Goal: Task Accomplishment & Management: Manage account settings

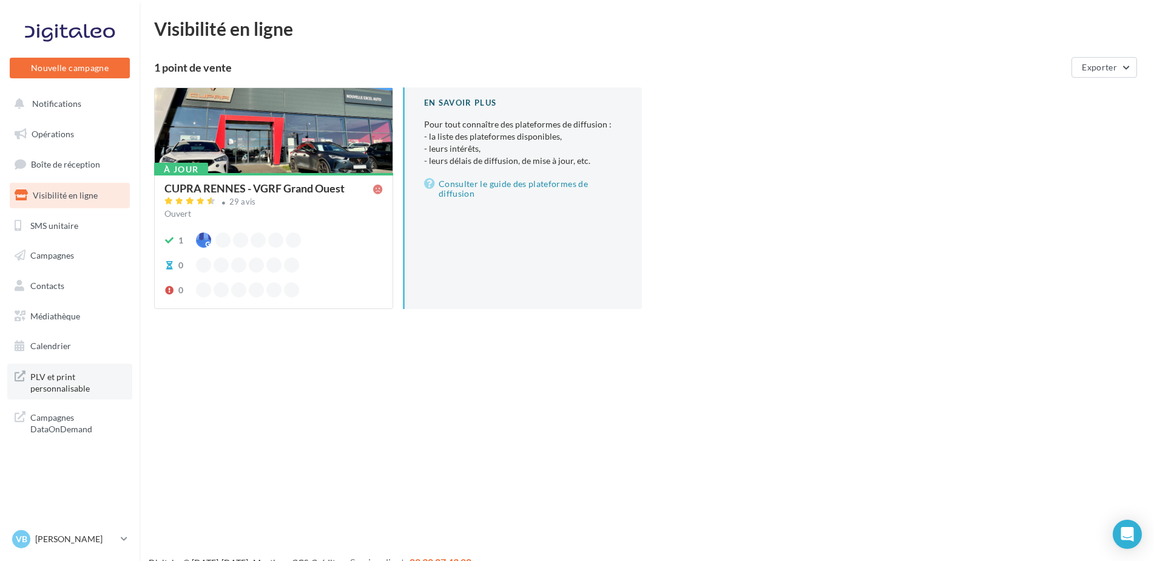
click at [59, 379] on span "PLV et print personnalisable" at bounding box center [77, 381] width 95 height 26
click at [61, 538] on p "[PERSON_NAME]" at bounding box center [75, 539] width 81 height 12
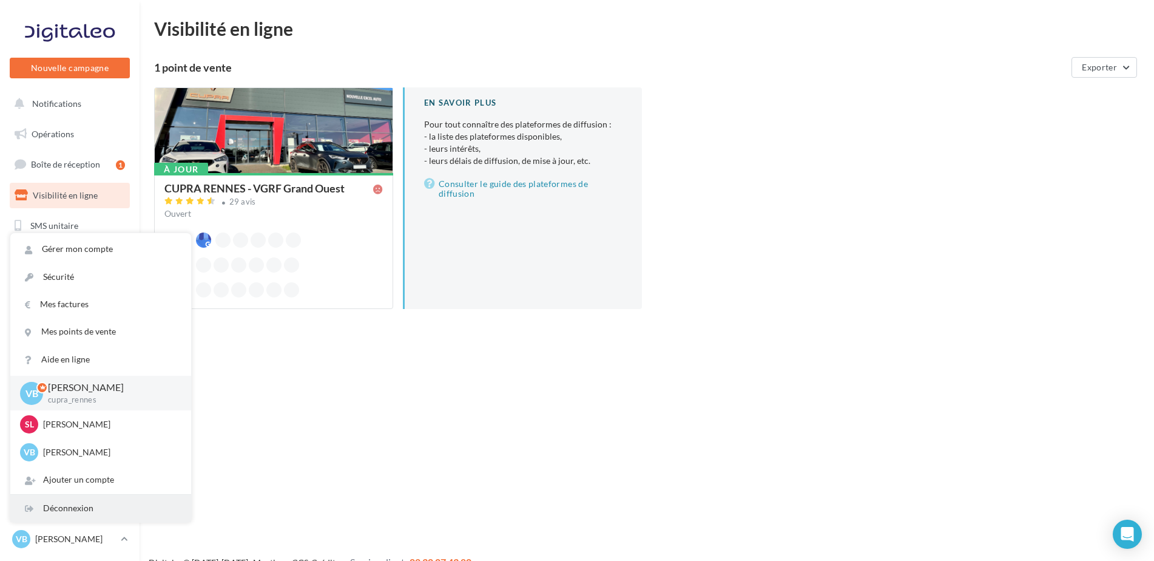
click at [77, 505] on div "Déconnexion" at bounding box center [100, 508] width 181 height 27
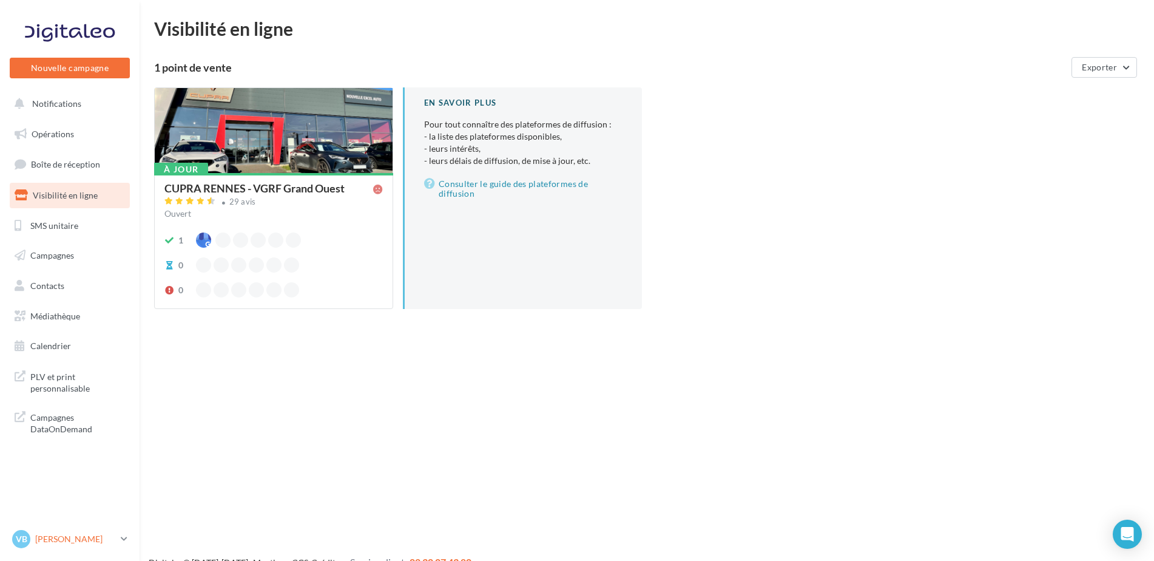
click at [62, 539] on p "[PERSON_NAME]" at bounding box center [75, 539] width 81 height 12
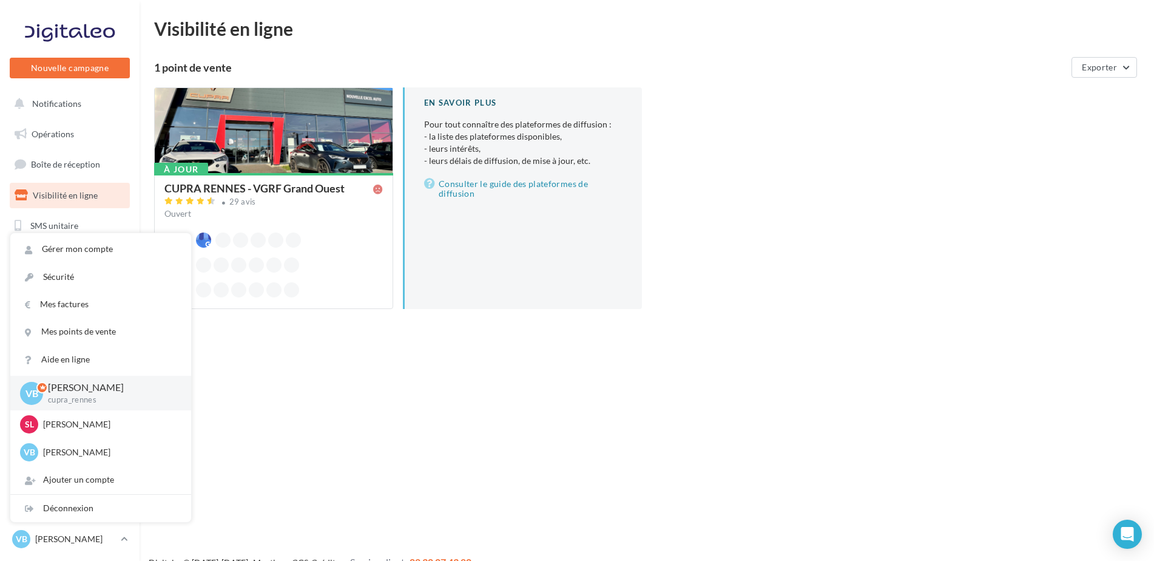
scroll to position [19, 0]
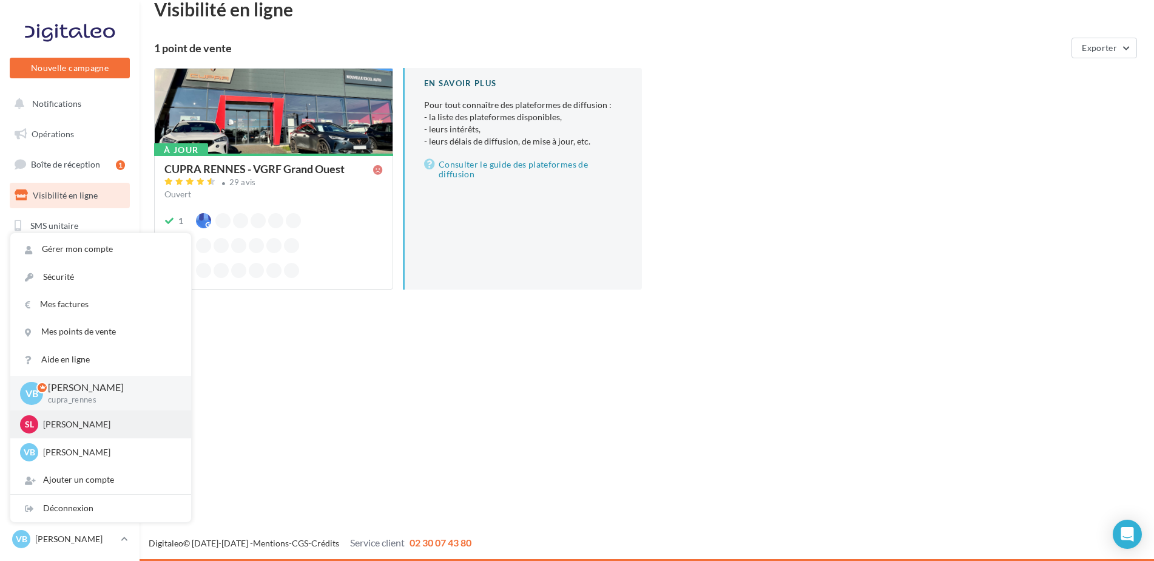
click at [87, 417] on div "SL Sabrina Leveau cupra_nantes" at bounding box center [100, 424] width 161 height 18
